Goal: Information Seeking & Learning: Learn about a topic

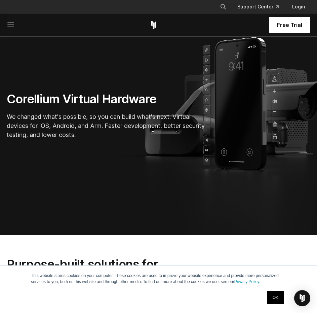
click at [270, 299] on link "OK" at bounding box center [275, 297] width 17 height 13
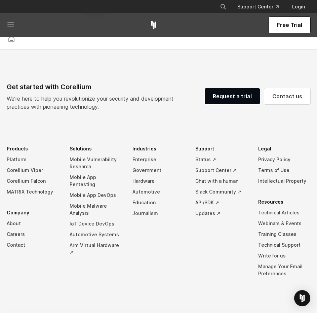
scroll to position [1702, 0]
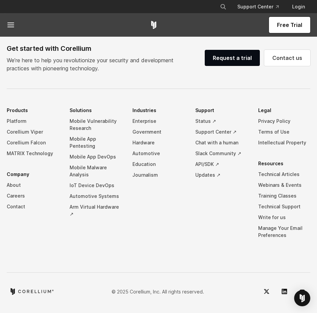
click at [150, 264] on div "Get started with Corellium We’re here to help you revolutionize your security a…" at bounding box center [158, 171] width 317 height 256
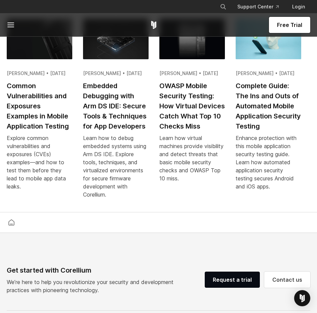
scroll to position [0, 0]
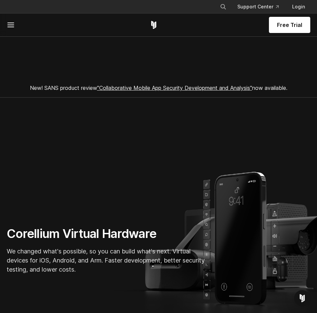
click at [135, 55] on section "New! SANS product review "Collaborative Mobile App Security Development and Ana…" at bounding box center [158, 61] width 317 height 73
click at [83, 48] on section "New! SANS product review "Collaborative Mobile App Security Development and Ana…" at bounding box center [158, 61] width 317 height 73
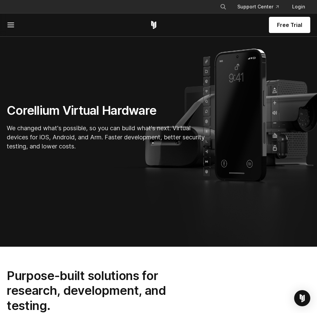
scroll to position [168, 0]
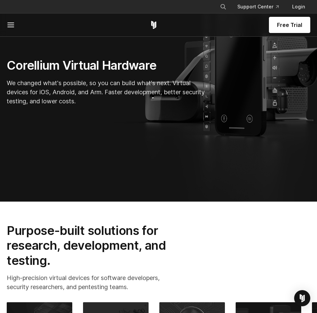
drag, startPoint x: 70, startPoint y: 77, endPoint x: 109, endPoint y: 100, distance: 45.4
click at [109, 101] on div "Corellium Virtual Hardware We changed what's possible, so you can build what's …" at bounding box center [107, 84] width 215 height 53
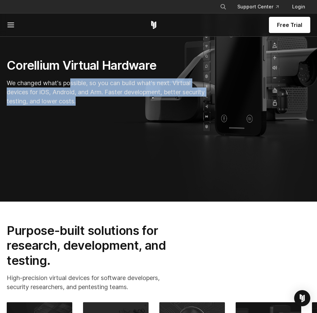
click at [114, 103] on p "We changed what's possible, so you can build what's next. Virtual devices for i…" at bounding box center [108, 91] width 202 height 27
drag, startPoint x: 11, startPoint y: 21, endPoint x: 8, endPoint y: 25, distance: 5.0
click at [8, 25] on line at bounding box center [11, 25] width 6 height 0
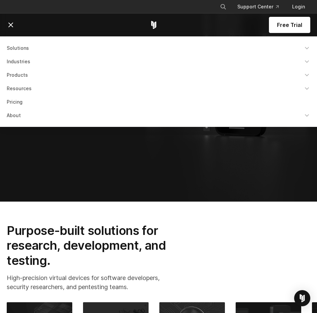
click at [21, 74] on link "Products" at bounding box center [159, 75] width 312 height 12
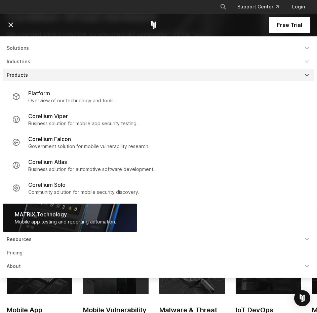
scroll to position [269, 0]
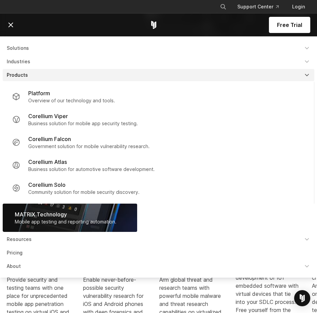
click at [180, 212] on li "Platform Overview of our technology and tools. Corellium Viper" at bounding box center [159, 156] width 312 height 151
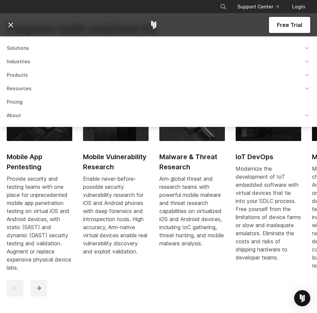
scroll to position [337, 0]
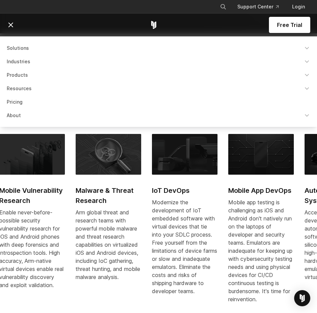
click at [218, 221] on div "Modernize the development of IoT embedded software with virtual devices that ti…" at bounding box center [185, 246] width 66 height 97
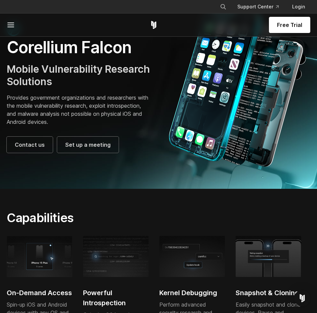
scroll to position [67, 0]
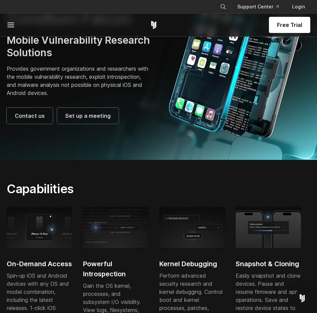
click at [153, 174] on section "Capabilities On-Demand Access Spin-up iOS and Android devices with any OS and m…" at bounding box center [158, 275] width 317 height 230
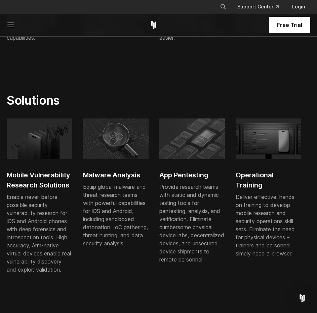
scroll to position [438, 0]
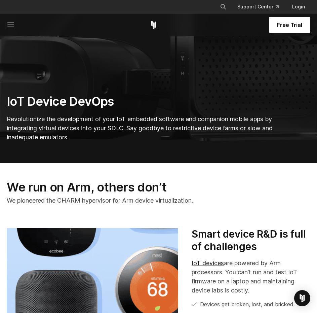
scroll to position [235, 0]
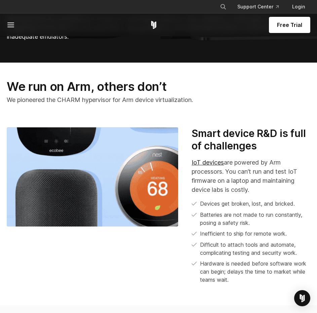
click at [68, 99] on p "We pioneered the CHARM hypervisor for Arm device virtualization." at bounding box center [106, 99] width 198 height 9
click at [67, 99] on p "We pioneered the CHARM hypervisor for Arm device virtualization." at bounding box center [106, 99] width 198 height 9
click at [59, 101] on p "We pioneered the CHARM hypervisor for Arm device virtualization." at bounding box center [106, 99] width 198 height 9
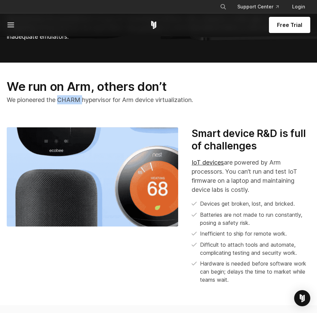
click at [59, 101] on p "We pioneered the CHARM hypervisor for Arm device virtualization." at bounding box center [106, 99] width 198 height 9
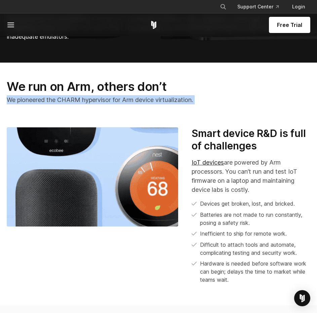
click at [239, 196] on div "Smart device R&D is full of challenges IoT devices are powered by Arm processor…" at bounding box center [251, 205] width 119 height 157
click at [239, 195] on div "Smart device R&D is full of challenges IoT devices are powered by Arm processor…" at bounding box center [251, 205] width 119 height 157
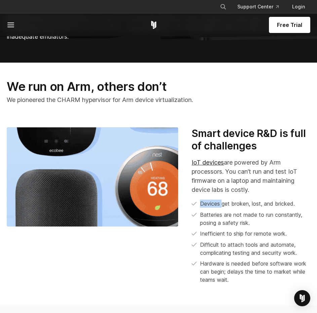
click at [239, 195] on div "Smart device R&D is full of challenges IoT devices are powered by Arm processor…" at bounding box center [251, 205] width 119 height 157
click at [249, 183] on p "IoT devices are powered by Arm processors. You can’t run and test IoT firmware …" at bounding box center [251, 176] width 119 height 36
drag, startPoint x: 249, startPoint y: 183, endPoint x: 259, endPoint y: 205, distance: 24.7
click at [261, 206] on div "Smart device R&D is full of challenges IoT devices are powered by Arm processor…" at bounding box center [251, 205] width 119 height 157
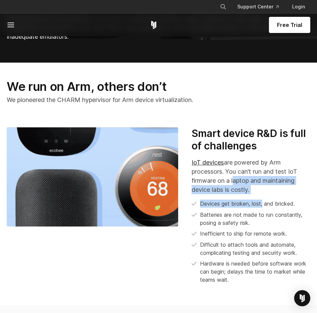
click at [264, 195] on div "Smart device R&D is full of challenges IoT devices are powered by Arm processor…" at bounding box center [251, 205] width 119 height 157
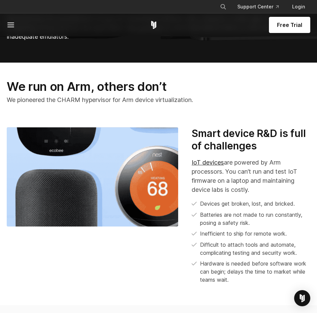
drag, startPoint x: 264, startPoint y: 195, endPoint x: 240, endPoint y: 184, distance: 25.9
click at [240, 184] on div "Smart device R&D is full of challenges IoT devices are powered by Arm processor…" at bounding box center [251, 205] width 119 height 157
click at [240, 184] on p "IoT devices are powered by Arm processors. You can’t run and test IoT firmware …" at bounding box center [251, 176] width 119 height 36
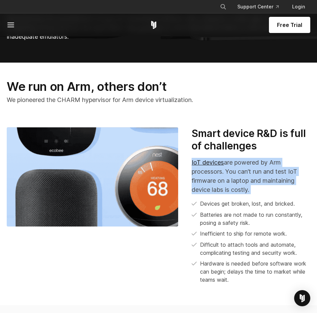
click at [229, 188] on p "IoT devices are powered by Arm processors. You can’t run and test IoT firmware …" at bounding box center [251, 176] width 119 height 36
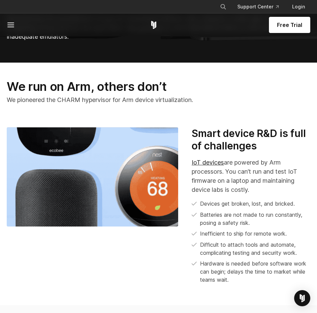
click at [229, 188] on p "IoT devices are powered by Arm processors. You can’t run and test IoT firmware …" at bounding box center [251, 176] width 119 height 36
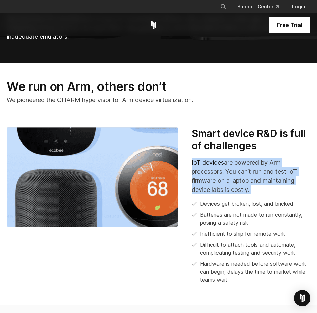
click at [228, 191] on p "IoT devices are powered by Arm processors. You can’t run and test IoT firmware …" at bounding box center [251, 176] width 119 height 36
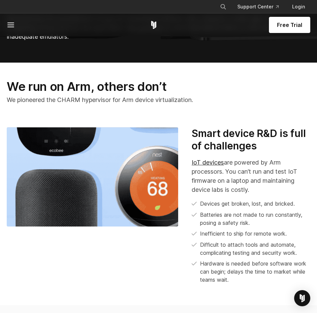
scroll to position [269, 0]
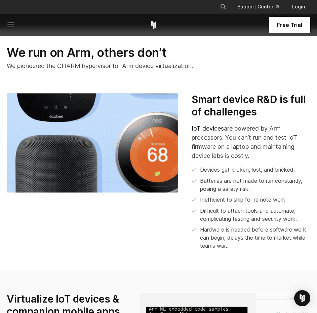
drag, startPoint x: 220, startPoint y: 158, endPoint x: 254, endPoint y: 227, distance: 76.9
click at [253, 226] on ul "Devices get broken, lost, and bricked. Batteries are not made to run constantly…" at bounding box center [251, 208] width 119 height 84
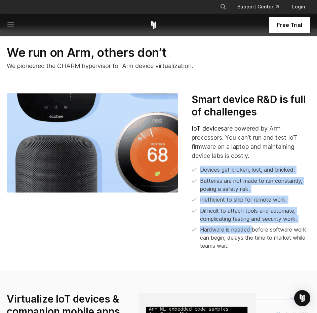
click at [254, 229] on li "Hardware is needed before software work can begin; delays the time to market wh…" at bounding box center [251, 238] width 119 height 24
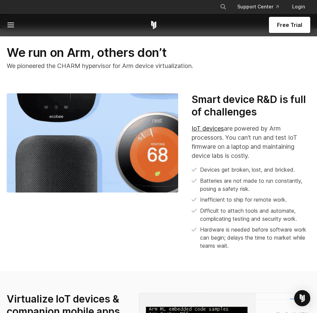
drag, startPoint x: 233, startPoint y: 178, endPoint x: 247, endPoint y: 247, distance: 69.8
click at [247, 247] on ul "Devices get broken, lost, and bricked. Batteries are not made to run constantly…" at bounding box center [251, 208] width 119 height 84
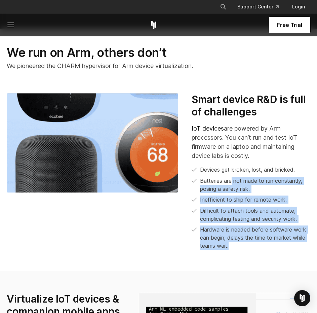
click at [247, 247] on li "Hardware is needed before software work can begin; delays the time to market wh…" at bounding box center [251, 238] width 119 height 24
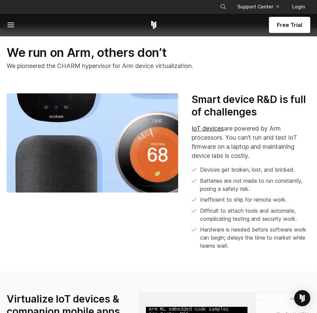
drag, startPoint x: 247, startPoint y: 247, endPoint x: 216, endPoint y: 175, distance: 78.2
click at [215, 174] on ul "Devices get broken, lost, and bricked. Batteries are not made to run constantly…" at bounding box center [251, 208] width 119 height 84
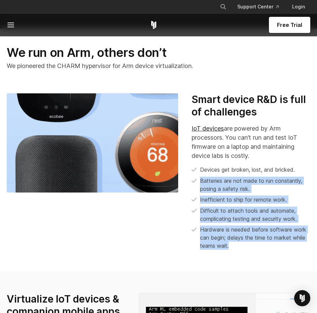
click at [215, 174] on ul "Devices get broken, lost, and bricked. Batteries are not made to run constantly…" at bounding box center [251, 208] width 119 height 84
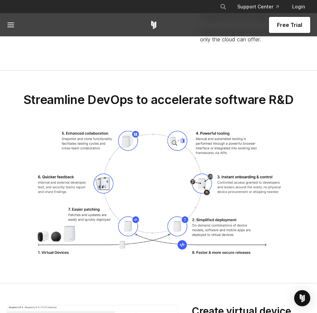
scroll to position [0, 0]
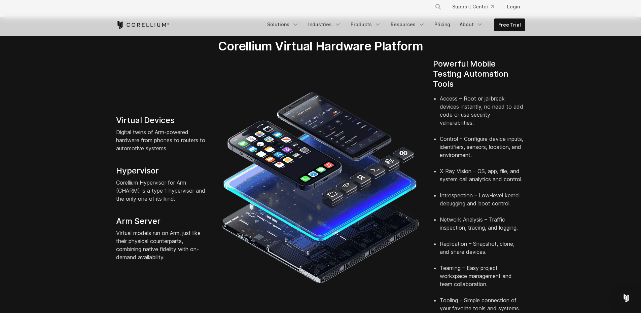
scroll to position [135, 0]
click at [627, 164] on section "Corellium Virtual Hardware Platform Virtual Devices Digital twins of Arm-powere…" at bounding box center [320, 178] width 641 height 322
click at [78, 174] on section "Corellium Virtual Hardware Platform Virtual Devices Digital twins of Arm-powere…" at bounding box center [320, 178] width 641 height 322
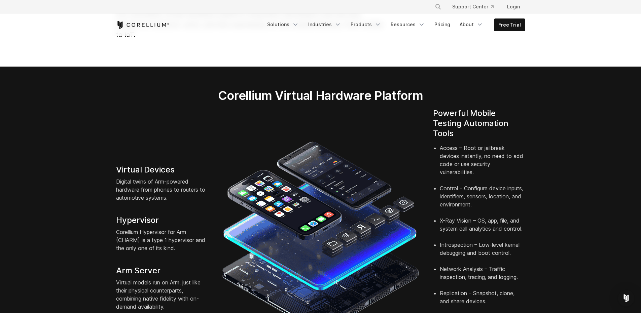
scroll to position [85, 0]
click at [619, 145] on section "Corellium Virtual Hardware Platform Virtual Devices Digital twins of Arm-powere…" at bounding box center [320, 228] width 641 height 322
drag, startPoint x: 42, startPoint y: 143, endPoint x: 38, endPoint y: 144, distance: 4.4
click at [39, 140] on section "Corellium Virtual Hardware Platform Virtual Devices Digital twins of Arm-powere…" at bounding box center [320, 228] width 641 height 322
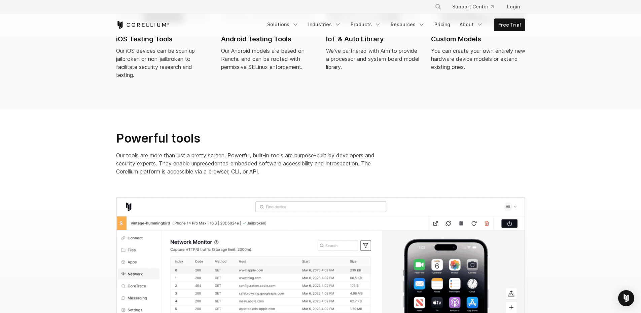
scroll to position [606, 0]
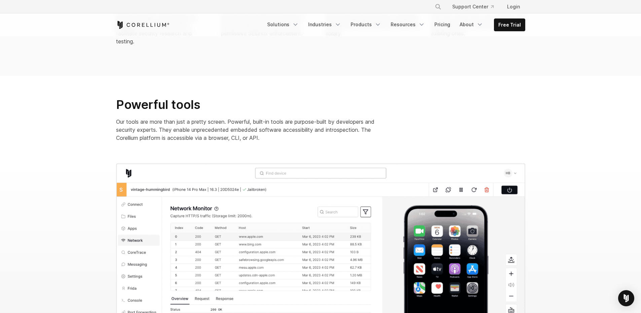
click at [64, 165] on section at bounding box center [320, 253] width 641 height 179
drag, startPoint x: 129, startPoint y: 107, endPoint x: 316, endPoint y: 148, distance: 191.4
click at [334, 146] on section "Powerful tools Our tools are more than just a pretty screen. Powerful, built-in…" at bounding box center [320, 120] width 641 height 88
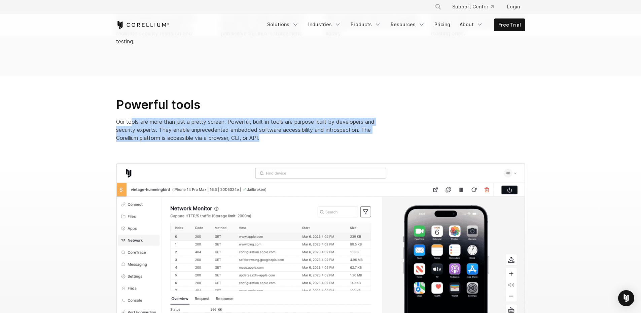
click at [332, 138] on section "Powerful tools Our tools are more than just a pretty screen. Powerful, built-in…" at bounding box center [320, 120] width 641 height 88
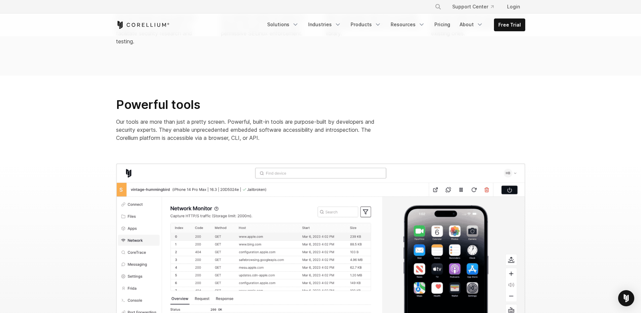
drag, startPoint x: 322, startPoint y: 137, endPoint x: 191, endPoint y: 100, distance: 135.9
click at [171, 118] on p "Our tools are more than just a pretty screen. Powerful, built-in tools are purp…" at bounding box center [250, 130] width 269 height 24
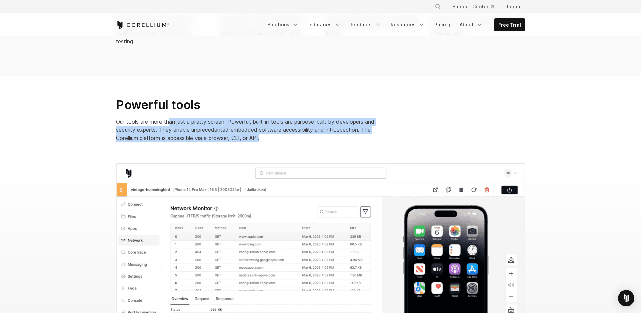
click at [160, 123] on p "Our tools are more than just a pretty screen. Powerful, built-in tools are purp…" at bounding box center [250, 130] width 269 height 24
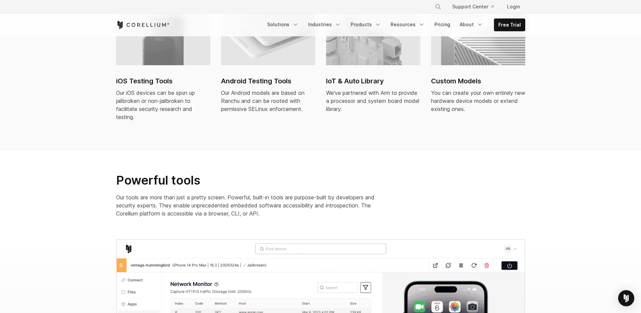
scroll to position [0, 0]
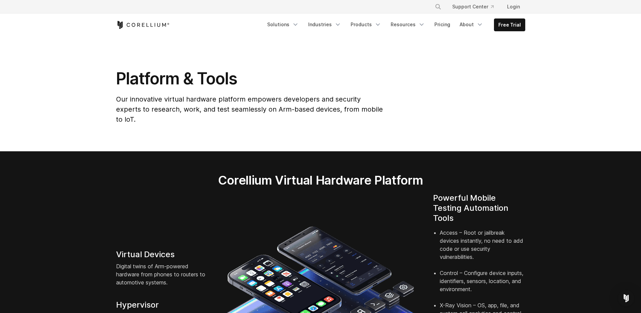
click at [53, 179] on section "Corellium Virtual Hardware Platform Virtual Devices Digital twins of Arm-powere…" at bounding box center [320, 312] width 641 height 322
